Goal: Task Accomplishment & Management: Use online tool/utility

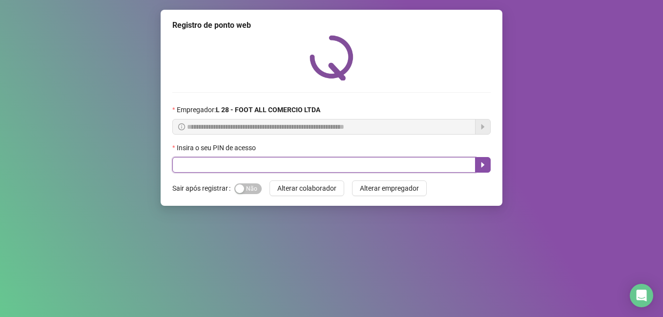
click at [312, 166] on input "text" at bounding box center [323, 165] width 303 height 16
type input "*****"
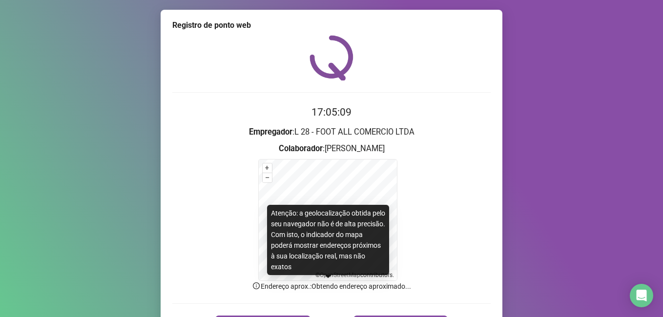
scroll to position [61, 0]
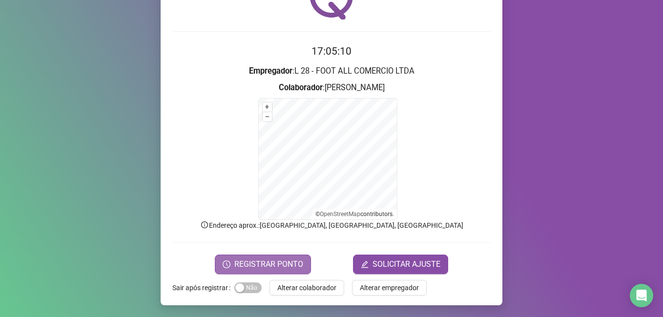
click at [256, 261] on span "REGISTRAR PONTO" at bounding box center [268, 265] width 69 height 12
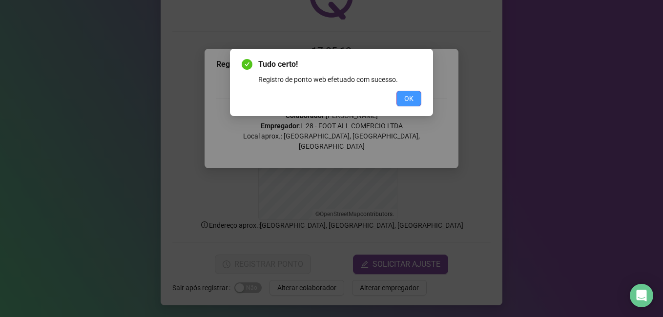
click at [414, 102] on button "OK" at bounding box center [408, 99] width 25 height 16
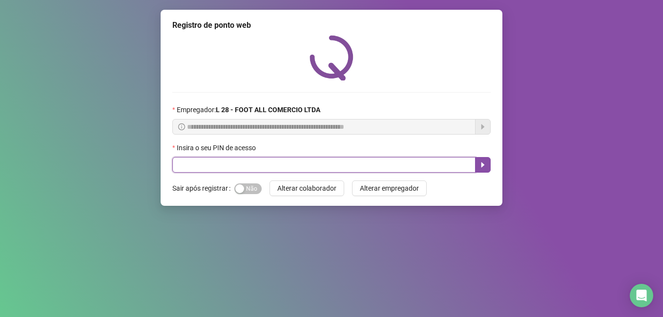
click at [273, 163] on input "text" at bounding box center [323, 165] width 303 height 16
type input "*****"
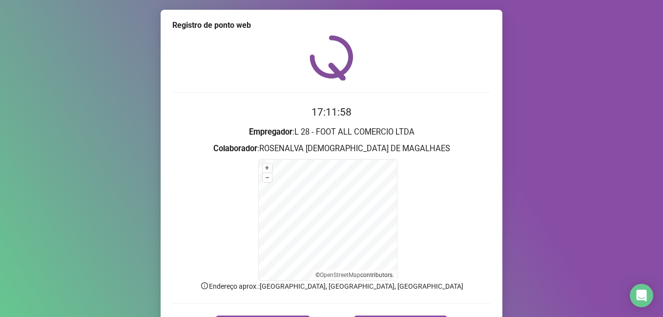
scroll to position [61, 0]
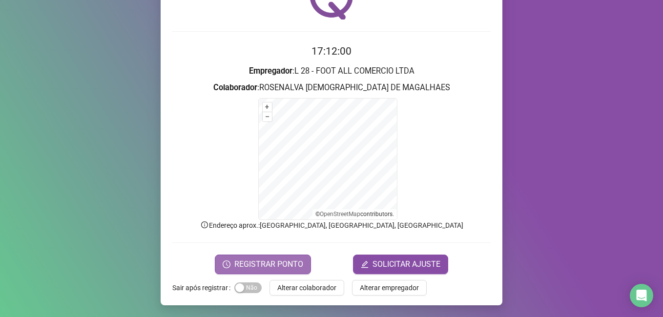
drag, startPoint x: 272, startPoint y: 262, endPoint x: 267, endPoint y: 259, distance: 5.6
click at [271, 262] on span "REGISTRAR PONTO" at bounding box center [268, 265] width 69 height 12
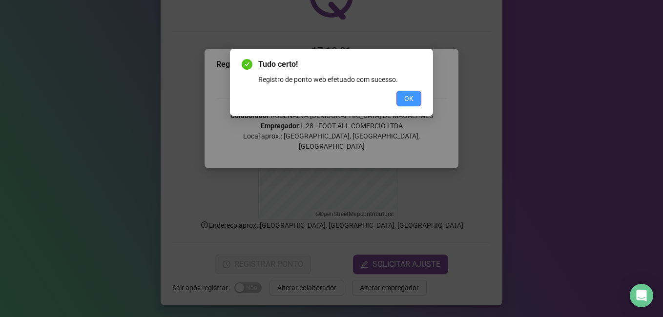
click at [415, 101] on button "OK" at bounding box center [408, 99] width 25 height 16
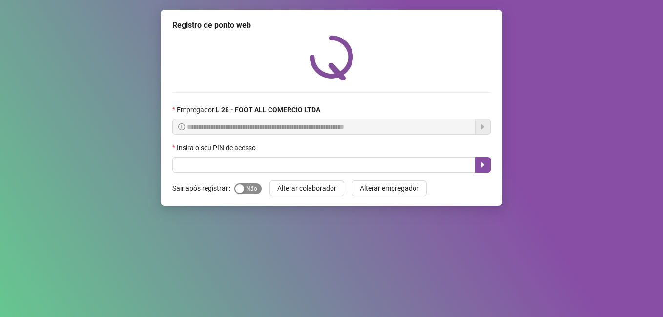
click at [254, 188] on span "Sim Não" at bounding box center [247, 188] width 27 height 11
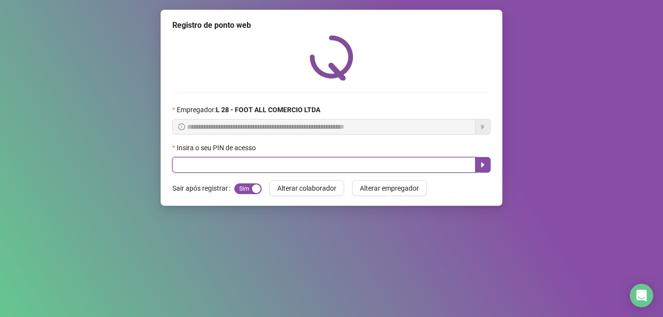
click at [262, 160] on input "text" at bounding box center [323, 165] width 303 height 16
type input "*****"
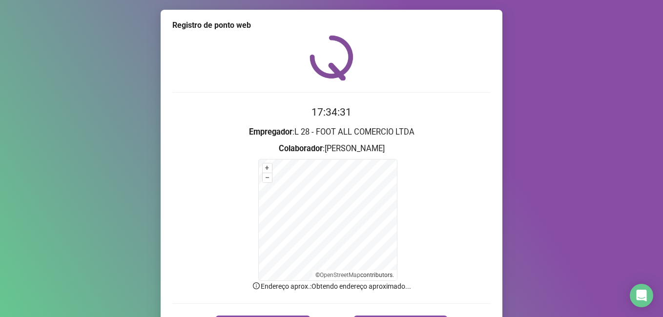
scroll to position [61, 0]
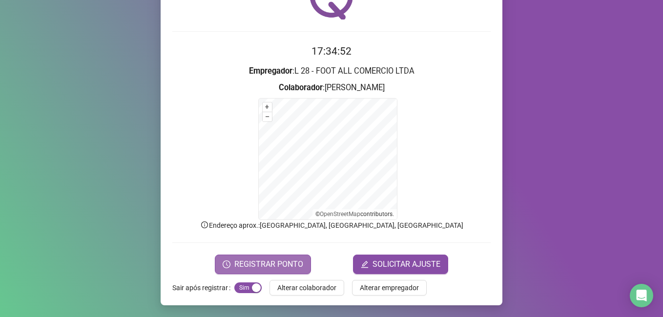
click at [279, 262] on span "REGISTRAR PONTO" at bounding box center [268, 265] width 69 height 12
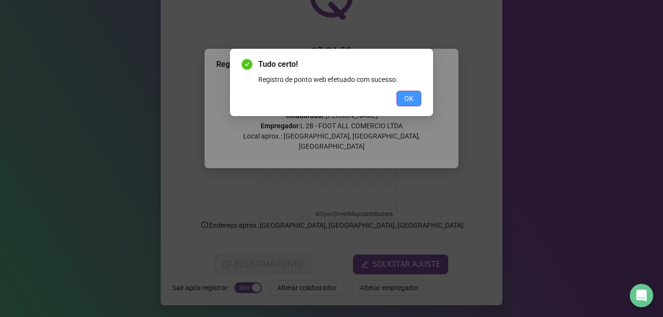
click at [398, 94] on button "OK" at bounding box center [408, 99] width 25 height 16
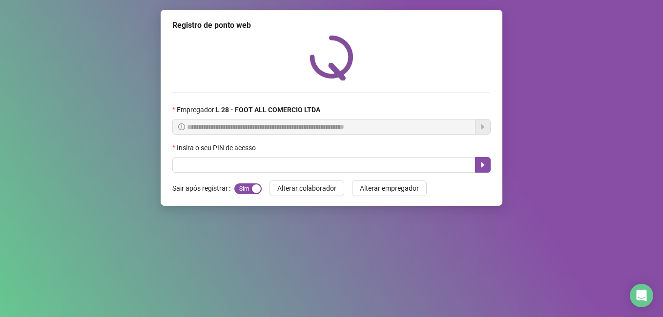
scroll to position [0, 0]
